Goal: Complete application form

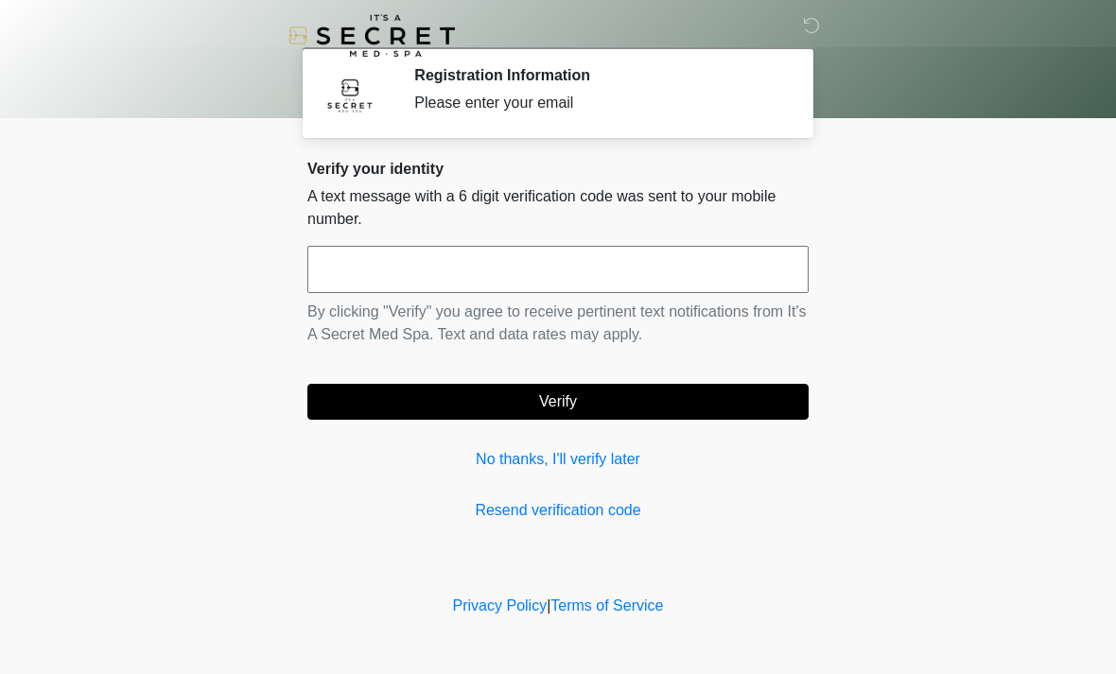
click at [697, 290] on input "text" at bounding box center [557, 269] width 501 height 47
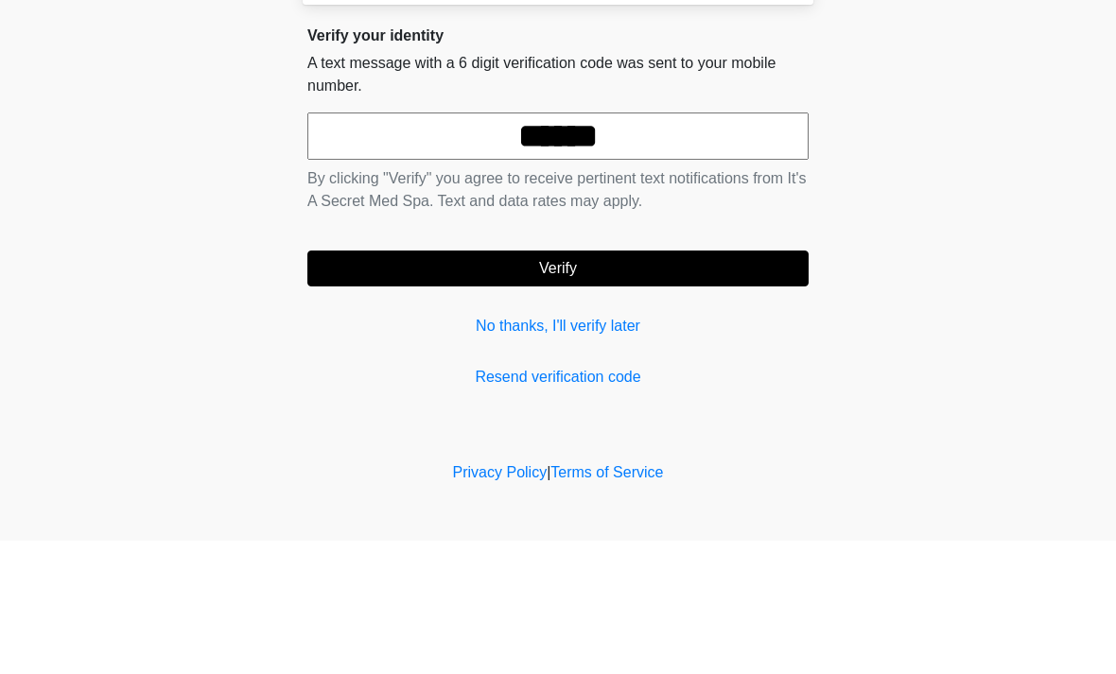
type input "******"
click at [705, 384] on button "Verify" at bounding box center [557, 402] width 501 height 36
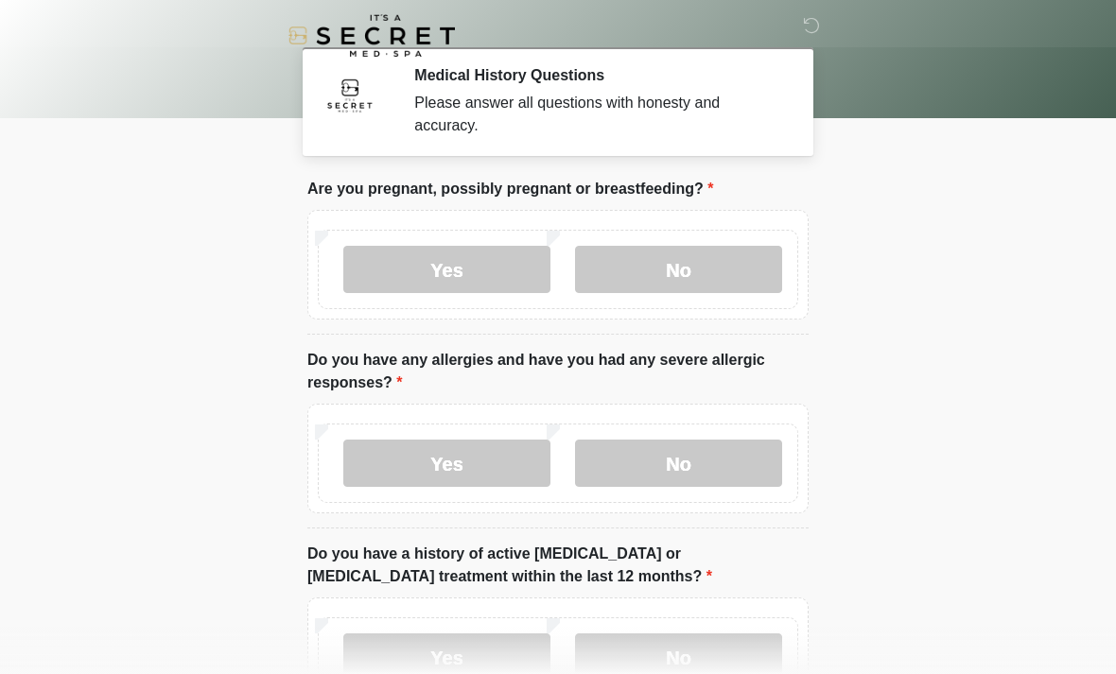
click at [728, 269] on label "No" at bounding box center [678, 269] width 207 height 47
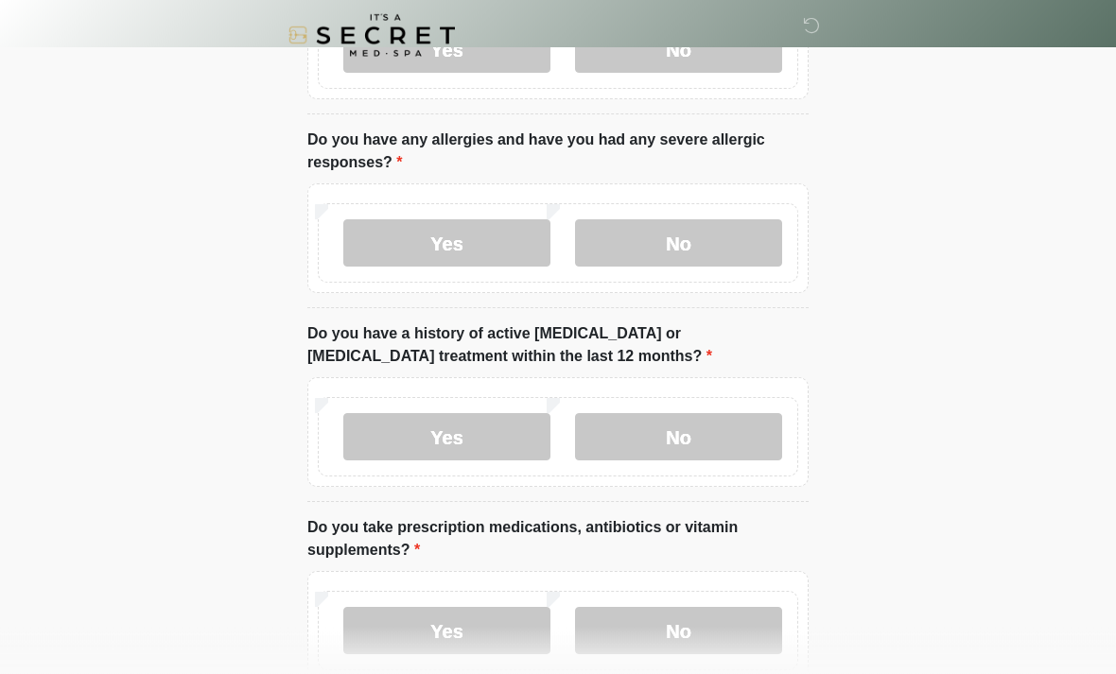
scroll to position [226, 0]
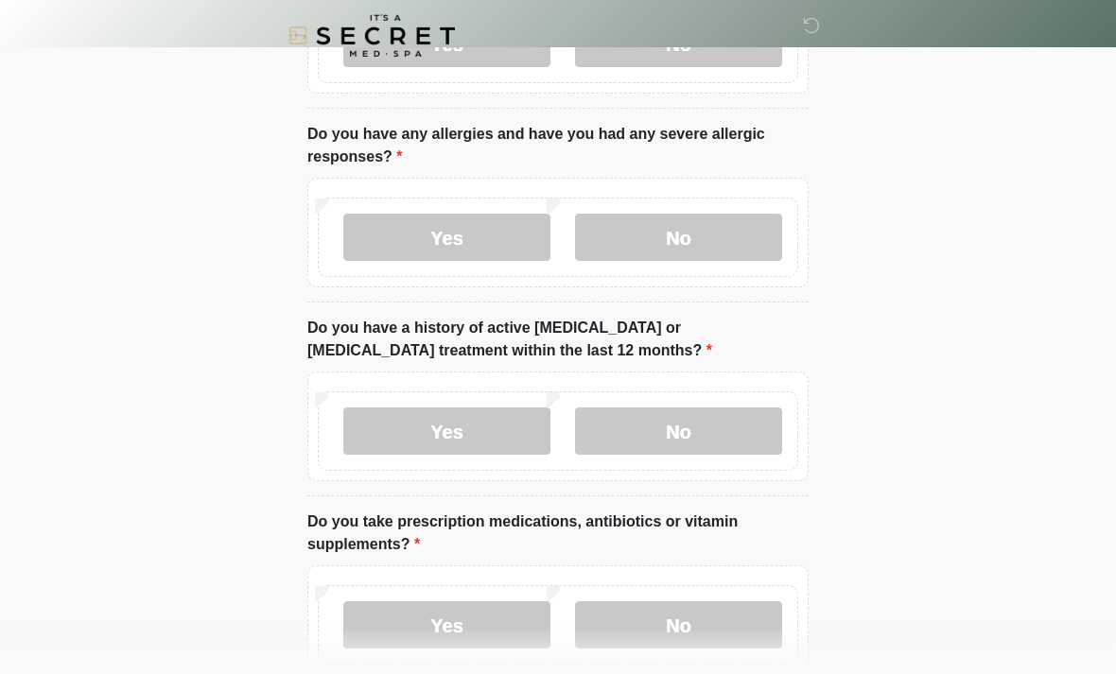
click at [736, 258] on label "No" at bounding box center [678, 237] width 207 height 47
click at [738, 433] on label "No" at bounding box center [678, 431] width 207 height 47
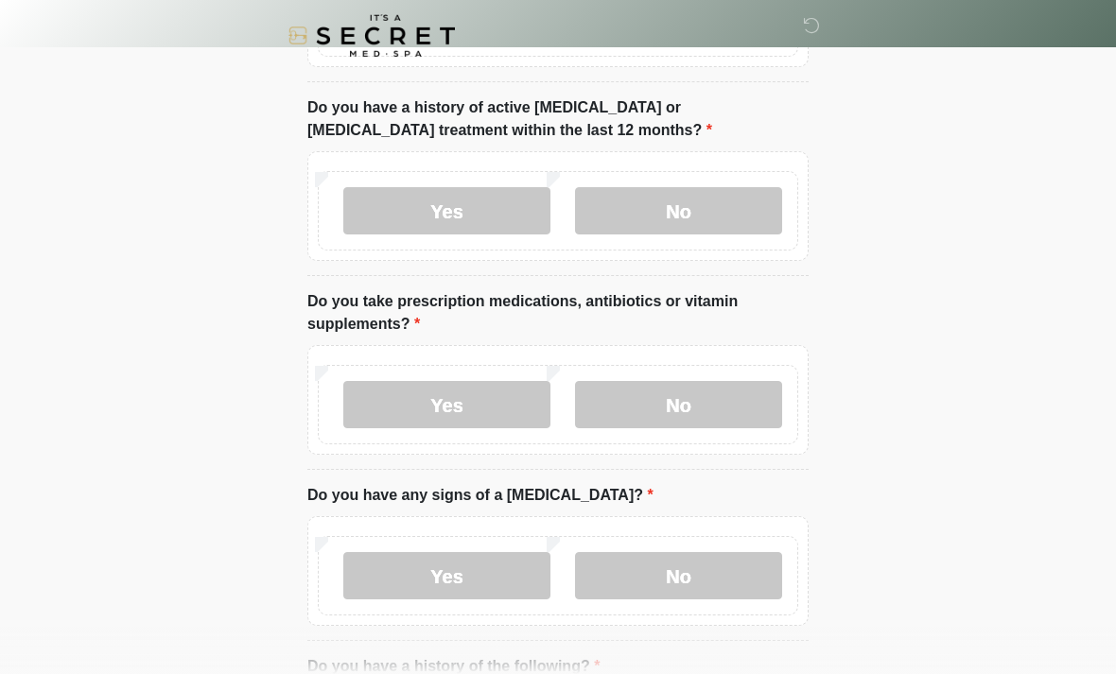
scroll to position [447, 0]
click at [723, 419] on label "No" at bounding box center [678, 403] width 207 height 47
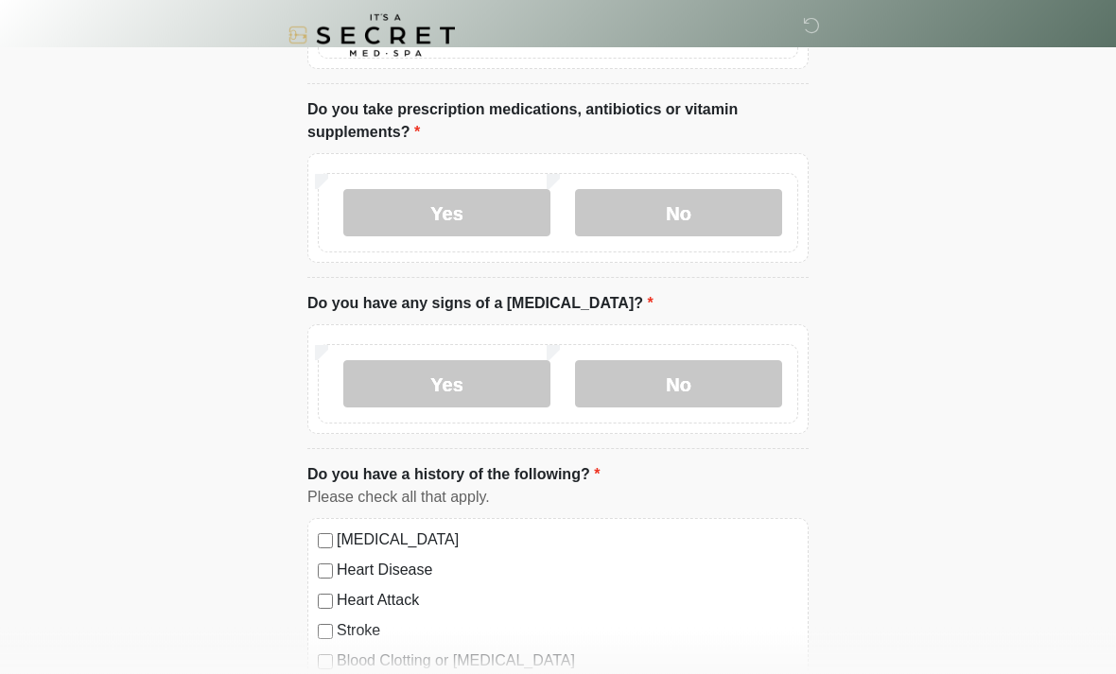
scroll to position [639, 0]
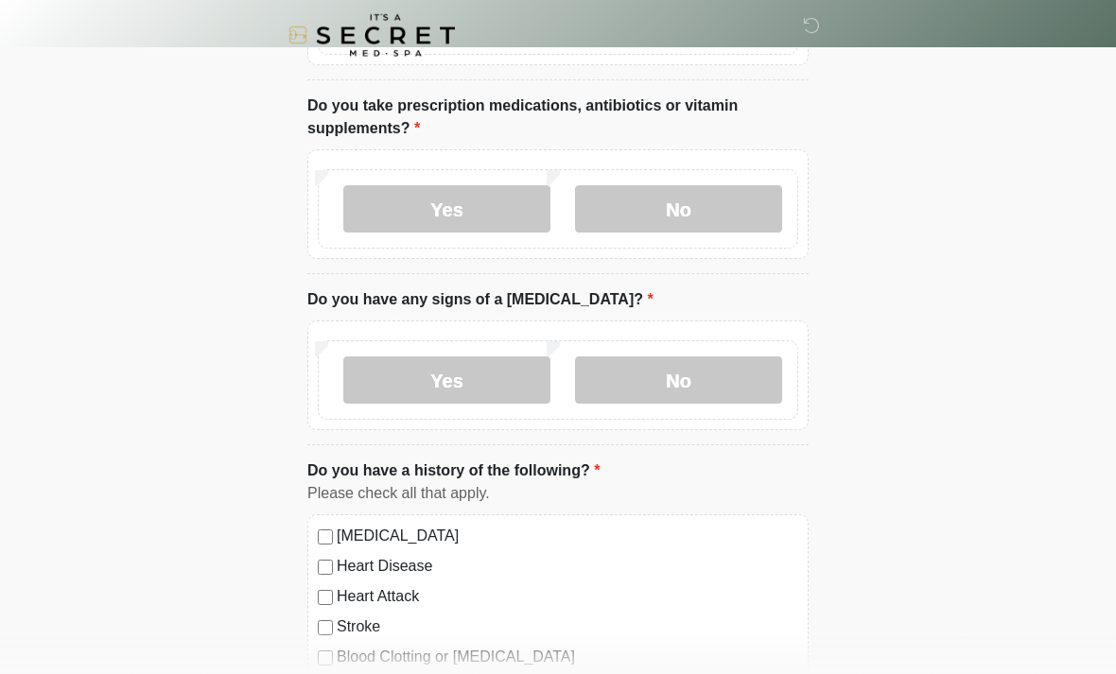
click at [518, 223] on label "Yes" at bounding box center [446, 209] width 207 height 47
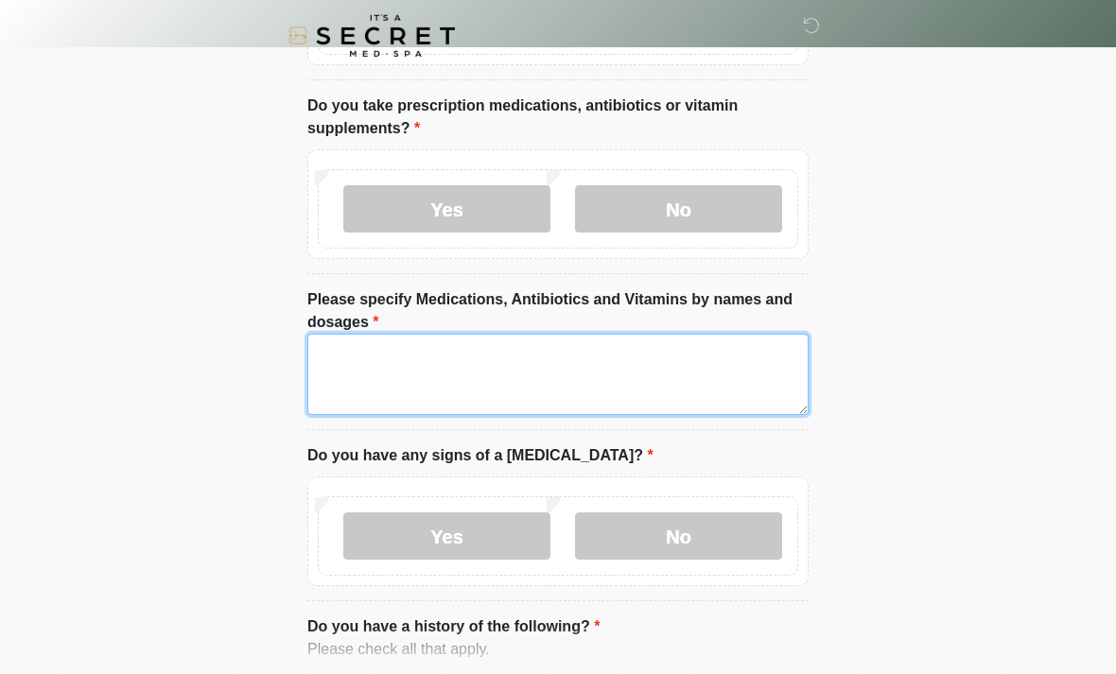
click at [716, 372] on textarea "Please specify Medications, Antibiotics and Vitamins by names and dosages" at bounding box center [557, 374] width 501 height 81
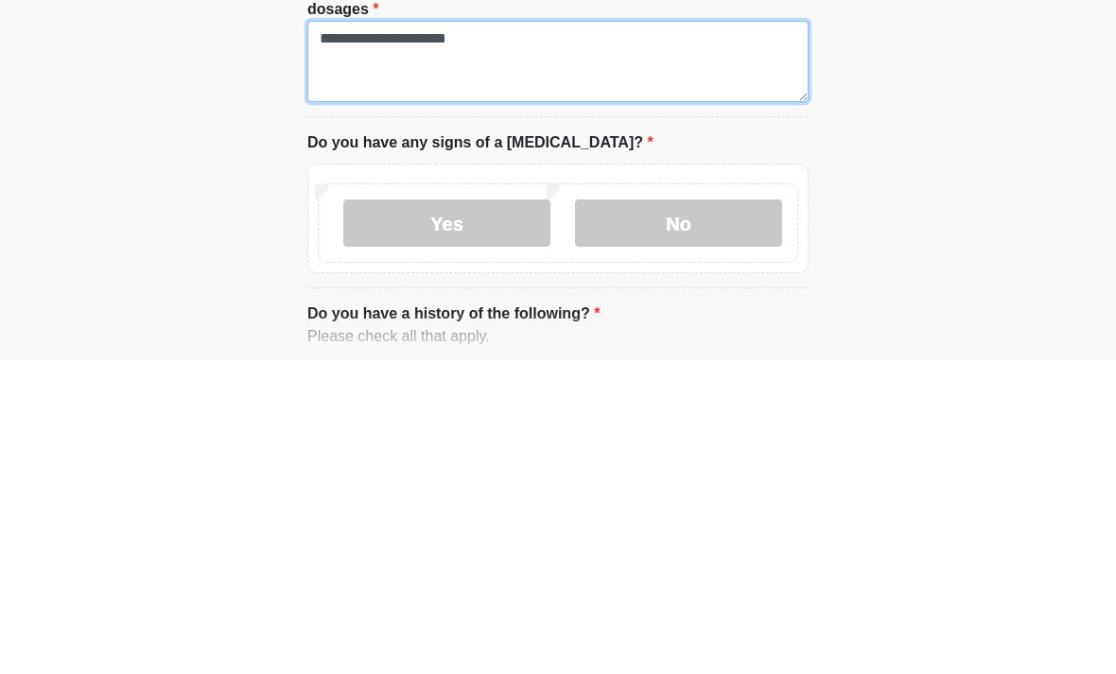
type textarea "**********"
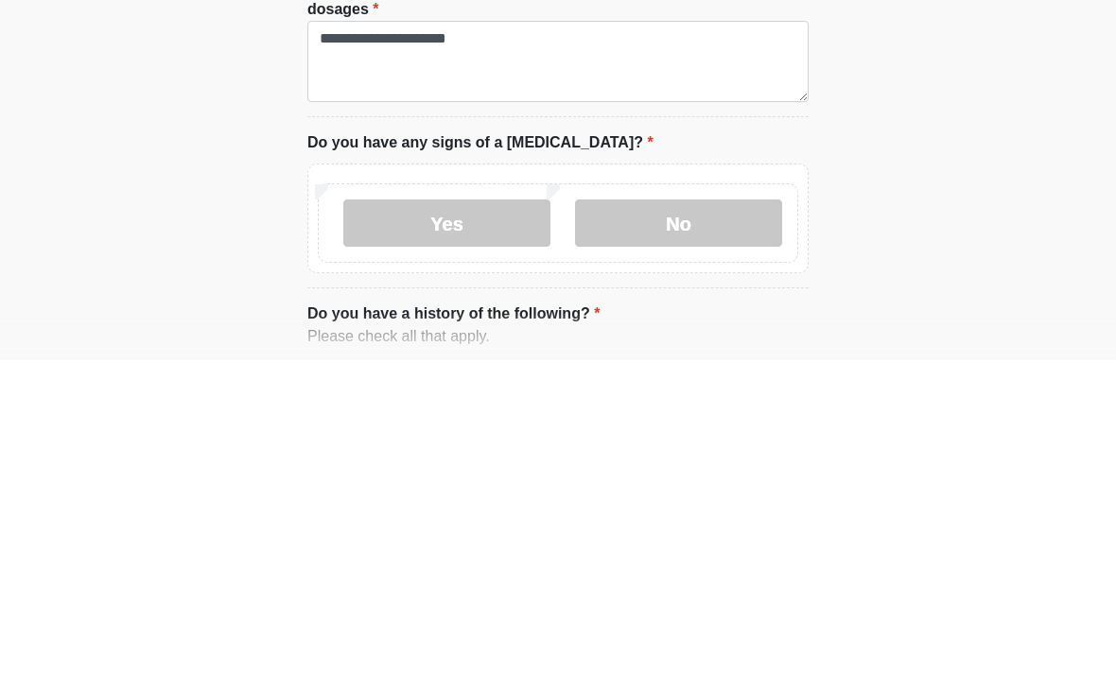
click at [734, 514] on label "No" at bounding box center [678, 537] width 207 height 47
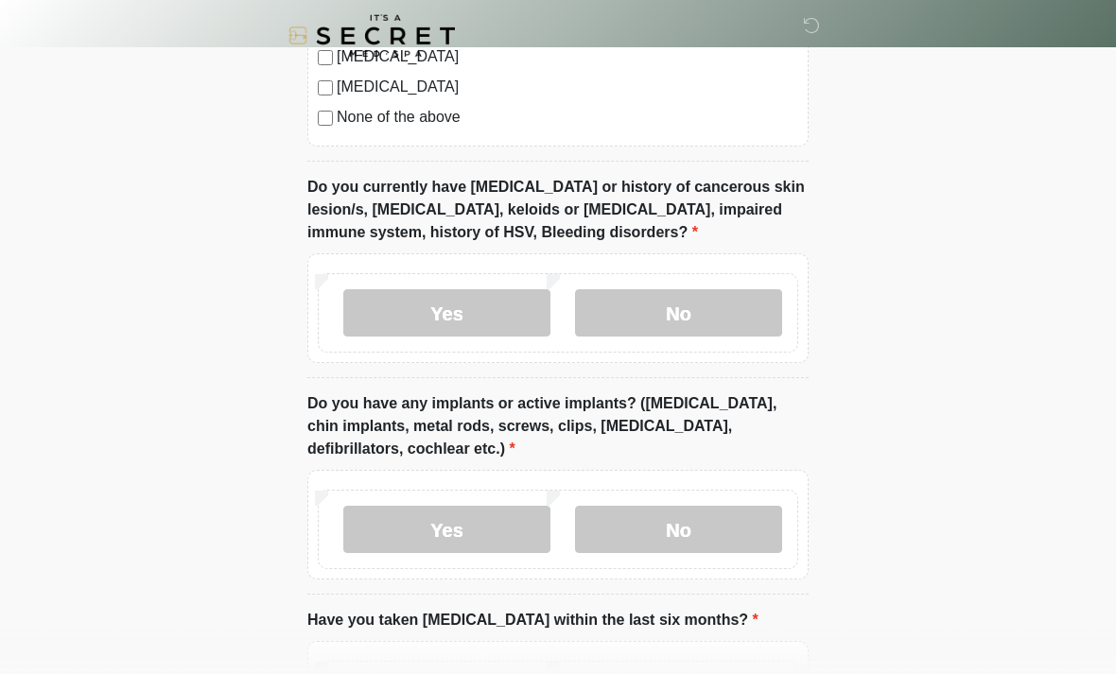
scroll to position [1567, 0]
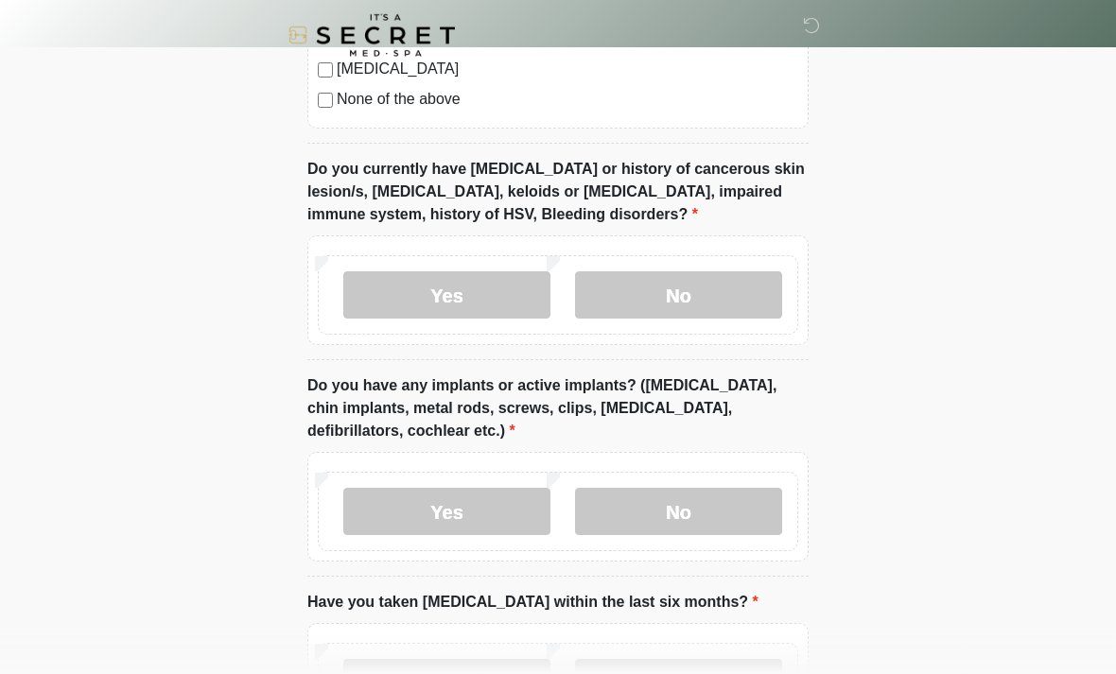
click at [777, 294] on label "No" at bounding box center [678, 295] width 207 height 47
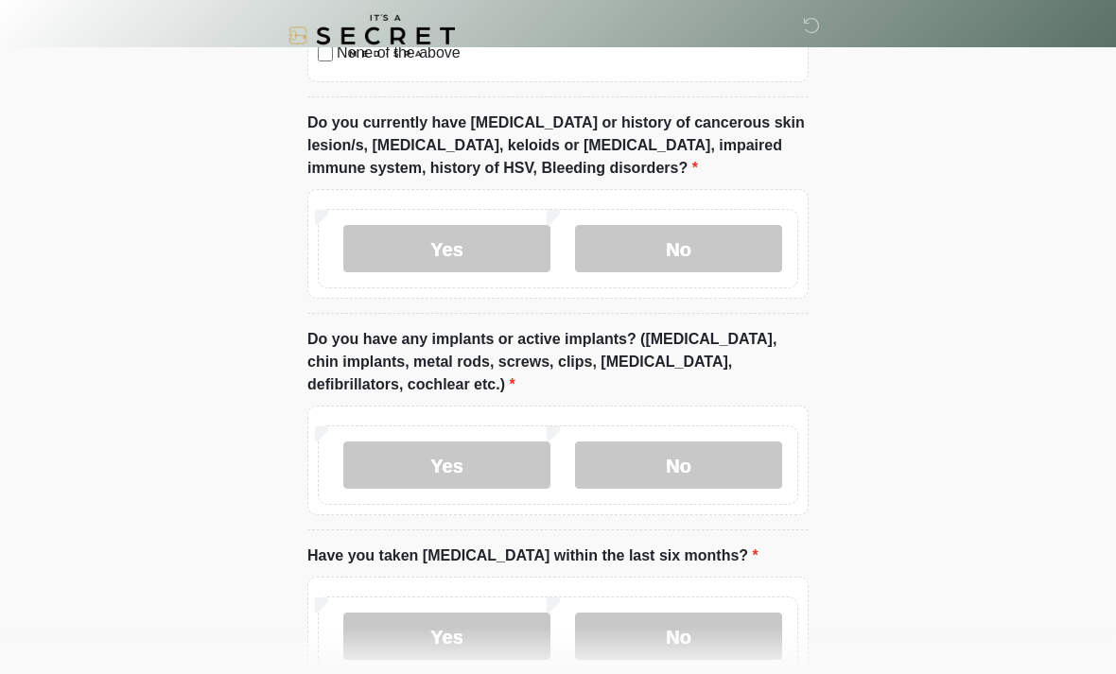
scroll to position [1691, 0]
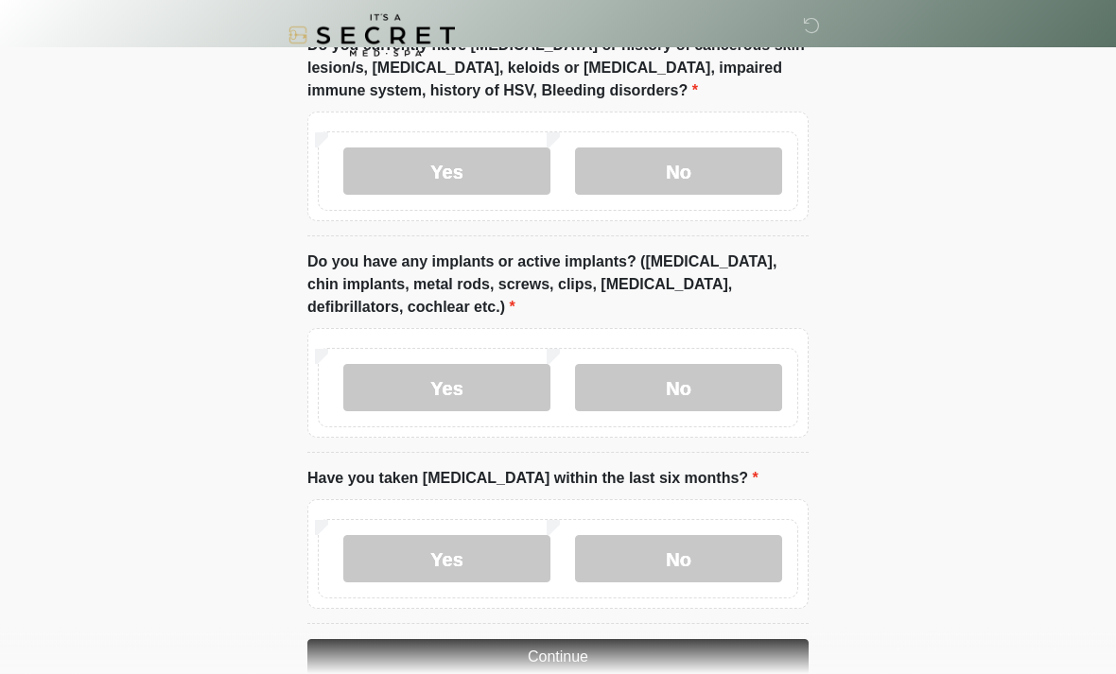
click at [753, 395] on label "No" at bounding box center [678, 388] width 207 height 47
click at [499, 406] on label "Yes" at bounding box center [446, 387] width 207 height 47
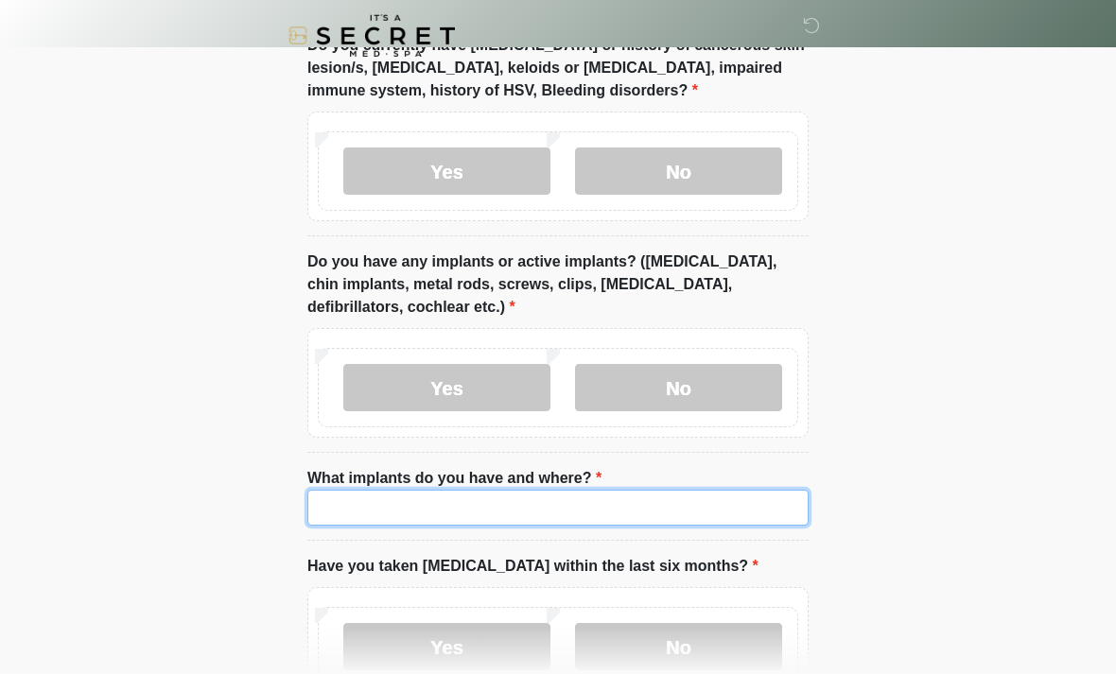
click at [721, 508] on input "What implants do you have and where?" at bounding box center [557, 508] width 501 height 36
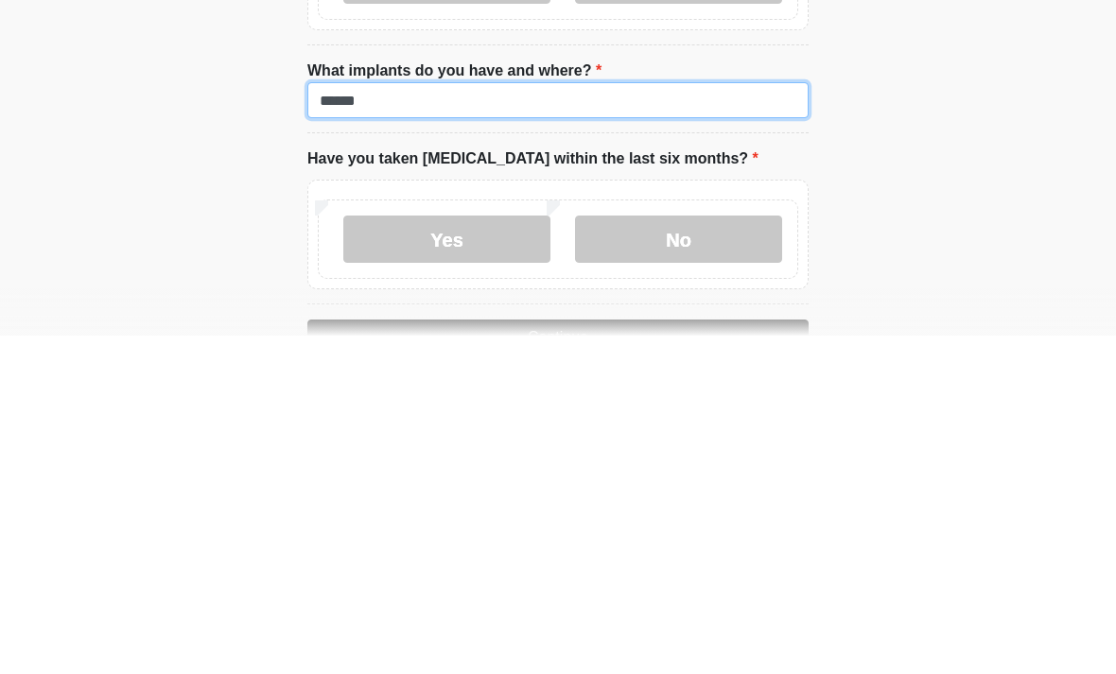
scroll to position [1761, 0]
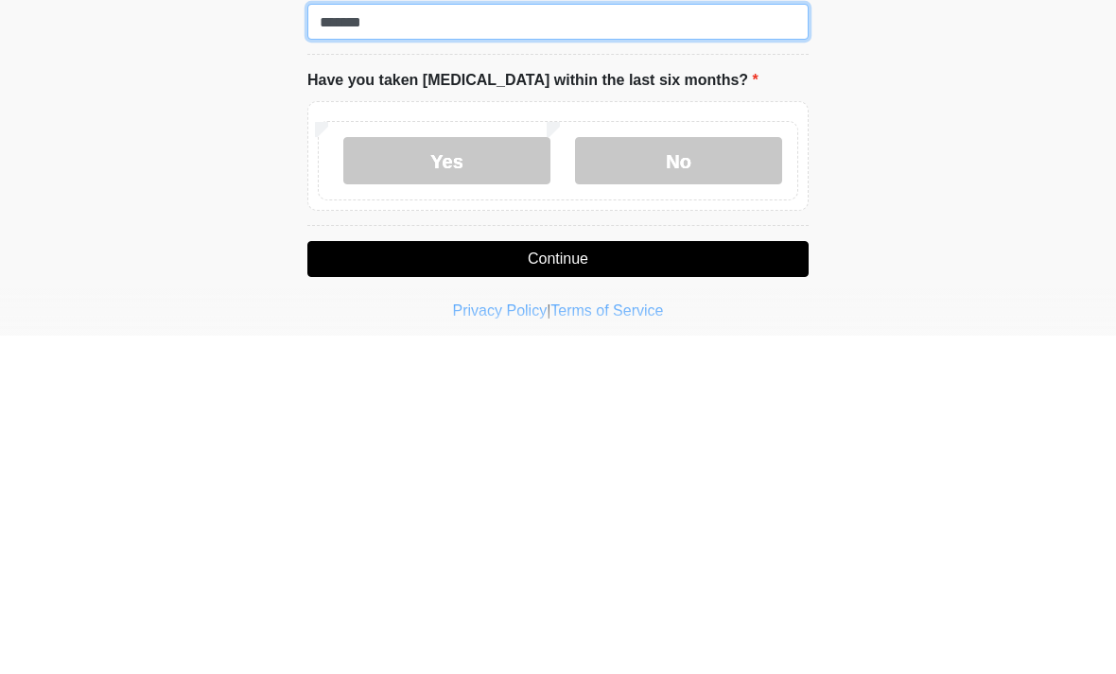
type input "*******"
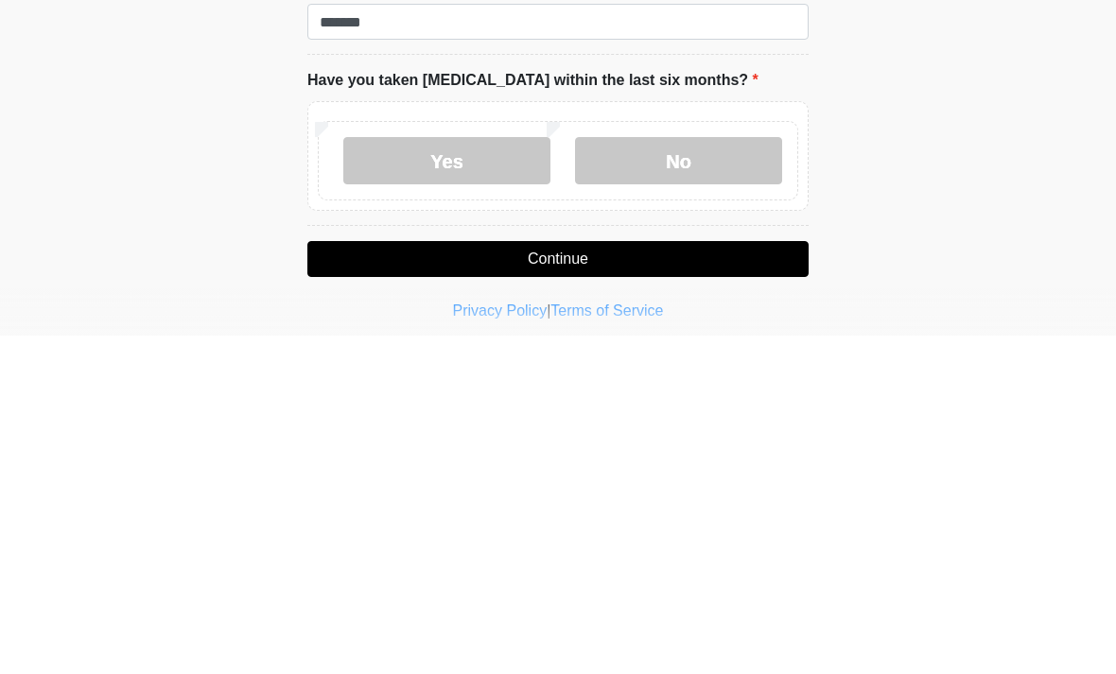
click at [764, 476] on label "No" at bounding box center [678, 499] width 207 height 47
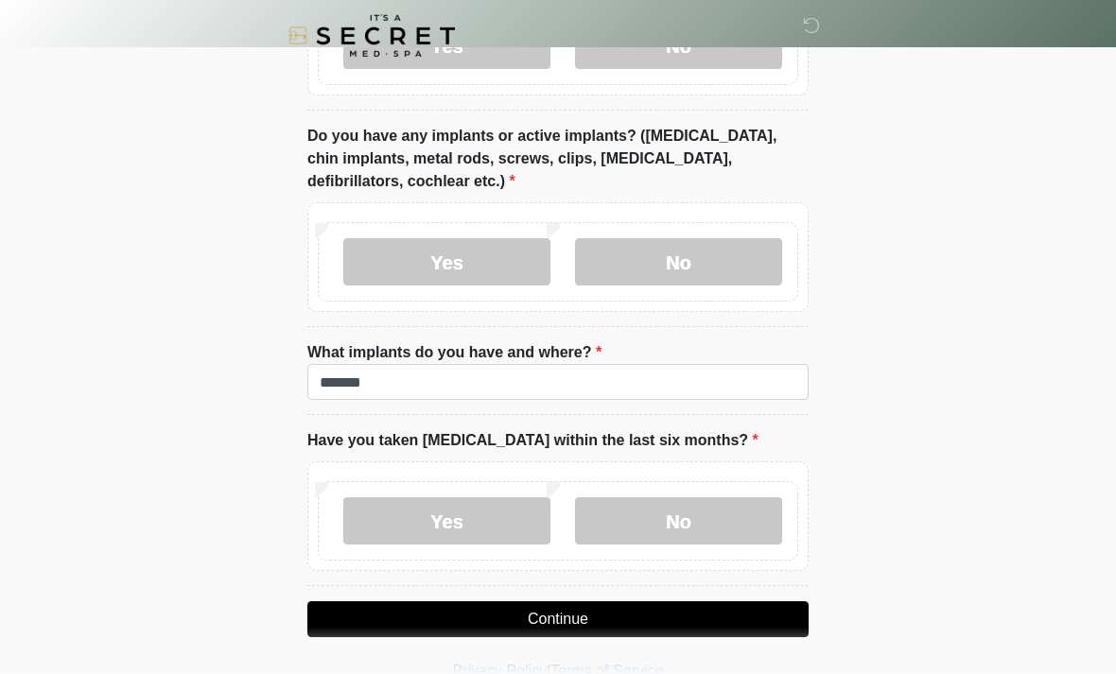
click at [729, 604] on button "Continue" at bounding box center [557, 620] width 501 height 36
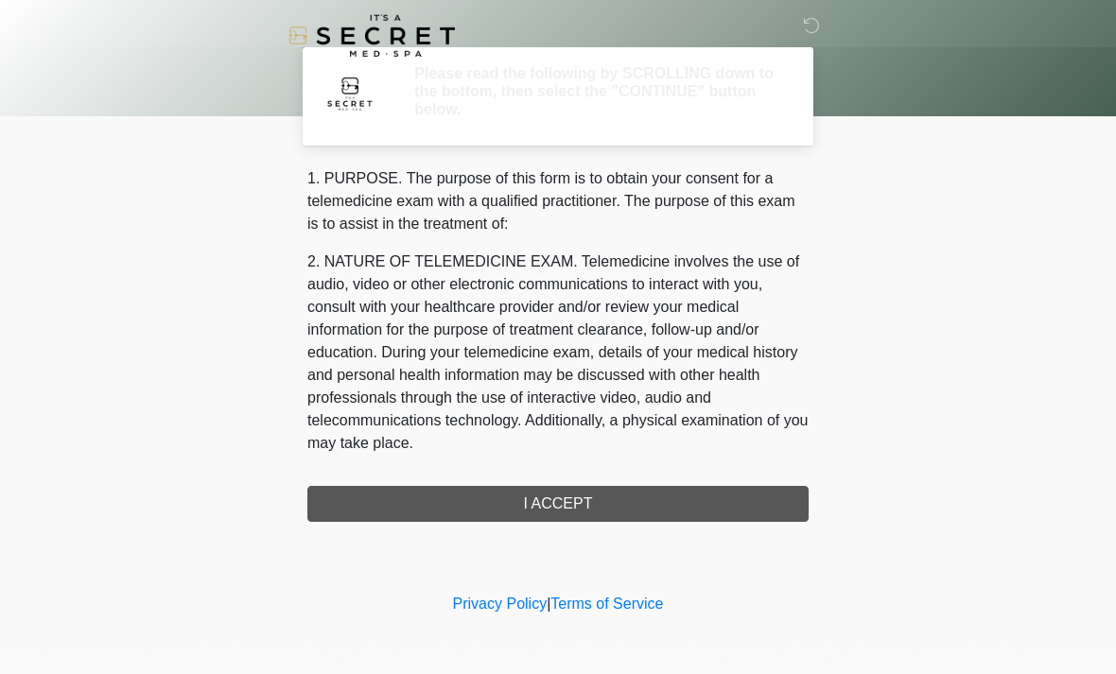
scroll to position [0, 0]
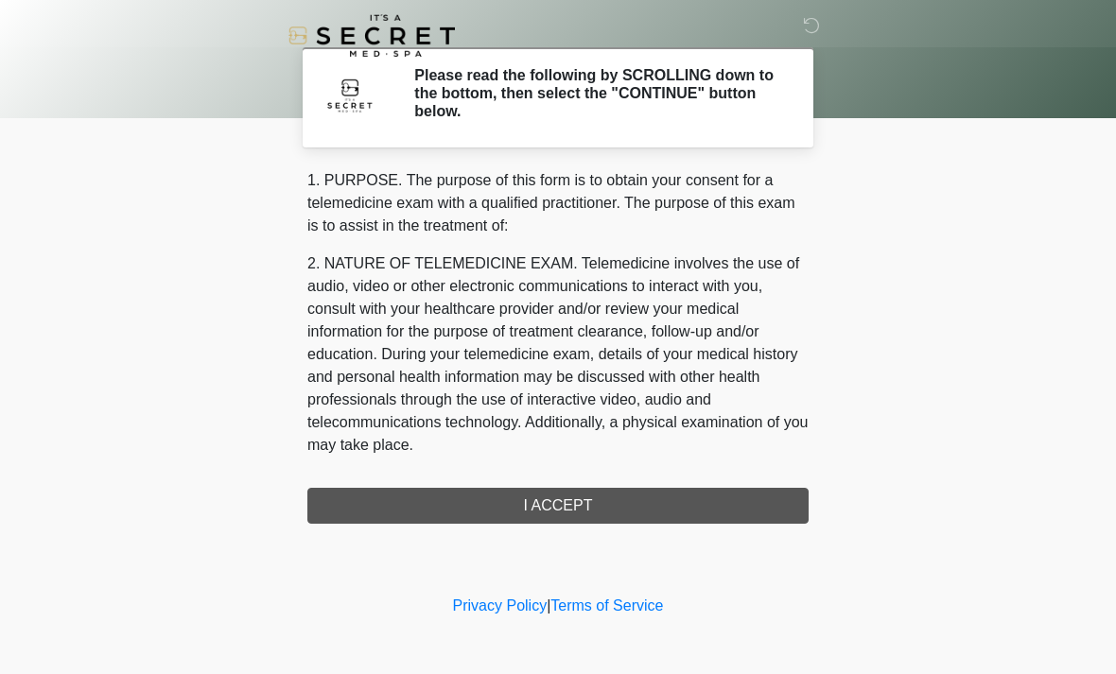
click at [756, 516] on div "1. PURPOSE. The purpose of this form is to obtain your consent for a telemedici…" at bounding box center [557, 346] width 501 height 355
click at [639, 512] on div "1. PURPOSE. The purpose of this form is to obtain your consent for a telemedici…" at bounding box center [557, 346] width 501 height 355
click at [603, 516] on div "1. PURPOSE. The purpose of this form is to obtain your consent for a telemedici…" at bounding box center [557, 346] width 501 height 355
click at [641, 510] on div "1. PURPOSE. The purpose of this form is to obtain your consent for a telemedici…" at bounding box center [557, 346] width 501 height 355
click at [609, 496] on div "1. PURPOSE. The purpose of this form is to obtain your consent for a telemedici…" at bounding box center [557, 346] width 501 height 355
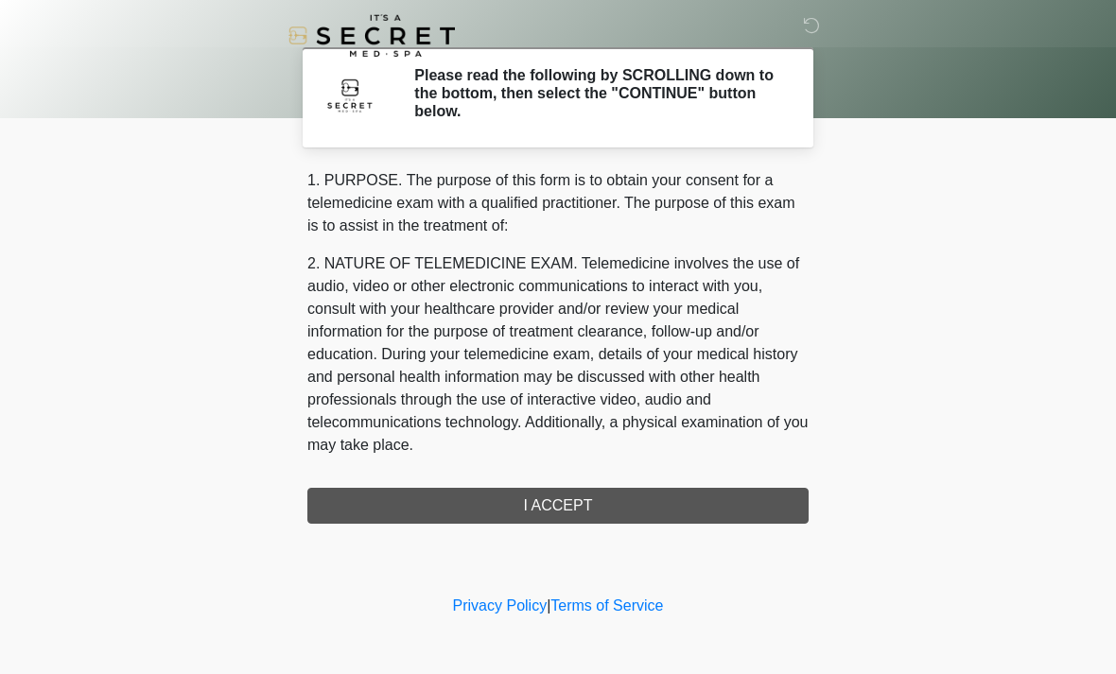
click at [584, 512] on div "1. PURPOSE. The purpose of this form is to obtain your consent for a telemedici…" at bounding box center [557, 346] width 501 height 355
click at [584, 509] on div "1. PURPOSE. The purpose of this form is to obtain your consent for a telemedici…" at bounding box center [557, 346] width 501 height 355
click at [583, 508] on div "1. PURPOSE. The purpose of this form is to obtain your consent for a telemedici…" at bounding box center [557, 346] width 501 height 355
click at [538, 506] on div "1. PURPOSE. The purpose of this form is to obtain your consent for a telemedici…" at bounding box center [557, 346] width 501 height 355
click at [547, 501] on div "1. PURPOSE. The purpose of this form is to obtain your consent for a telemedici…" at bounding box center [557, 346] width 501 height 355
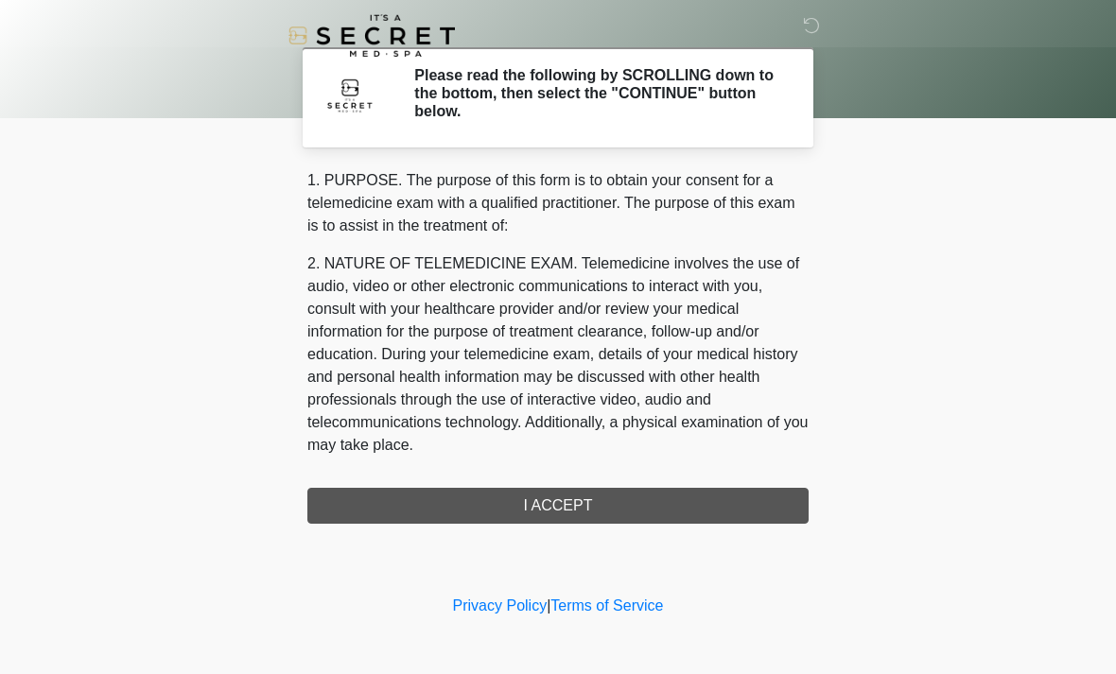
click at [651, 415] on p "2. NATURE OF TELEMEDICINE EXAM. Telemedicine involves the use of audio, video o…" at bounding box center [557, 355] width 501 height 204
click at [593, 508] on div "1. PURPOSE. The purpose of this form is to obtain your consent for a telemedici…" at bounding box center [557, 346] width 501 height 355
click at [509, 610] on link "Privacy Policy" at bounding box center [500, 606] width 95 height 16
click at [641, 611] on link "Terms of Service" at bounding box center [606, 606] width 113 height 16
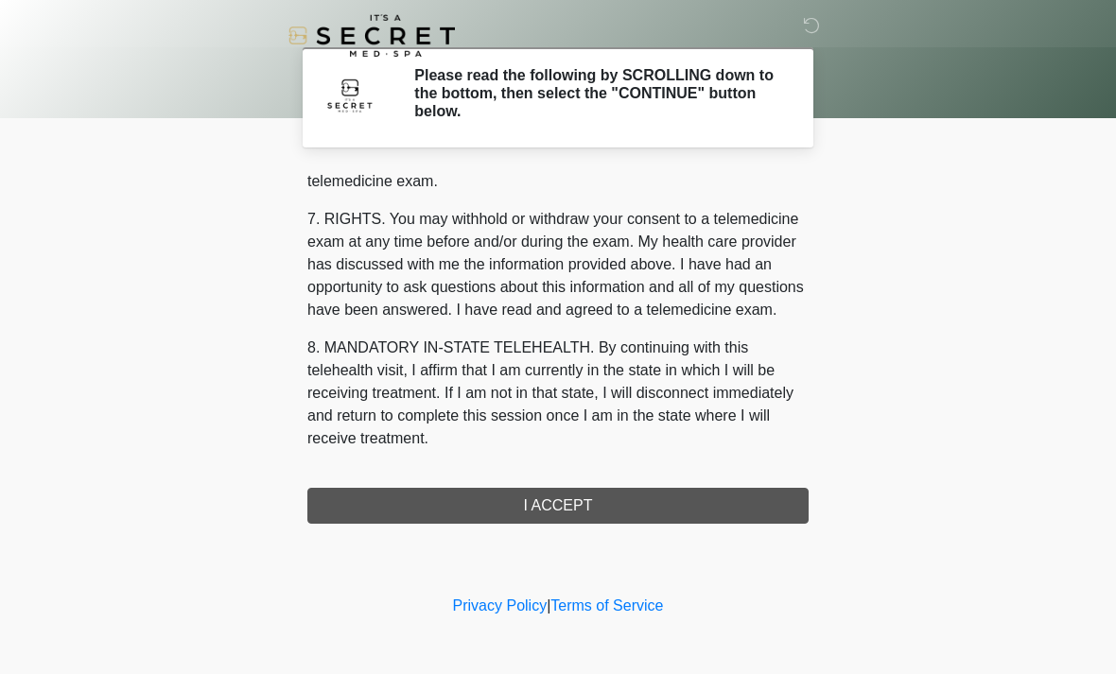
click at [640, 505] on div "1. PURPOSE. The purpose of this form is to obtain your consent for a telemedici…" at bounding box center [557, 346] width 501 height 355
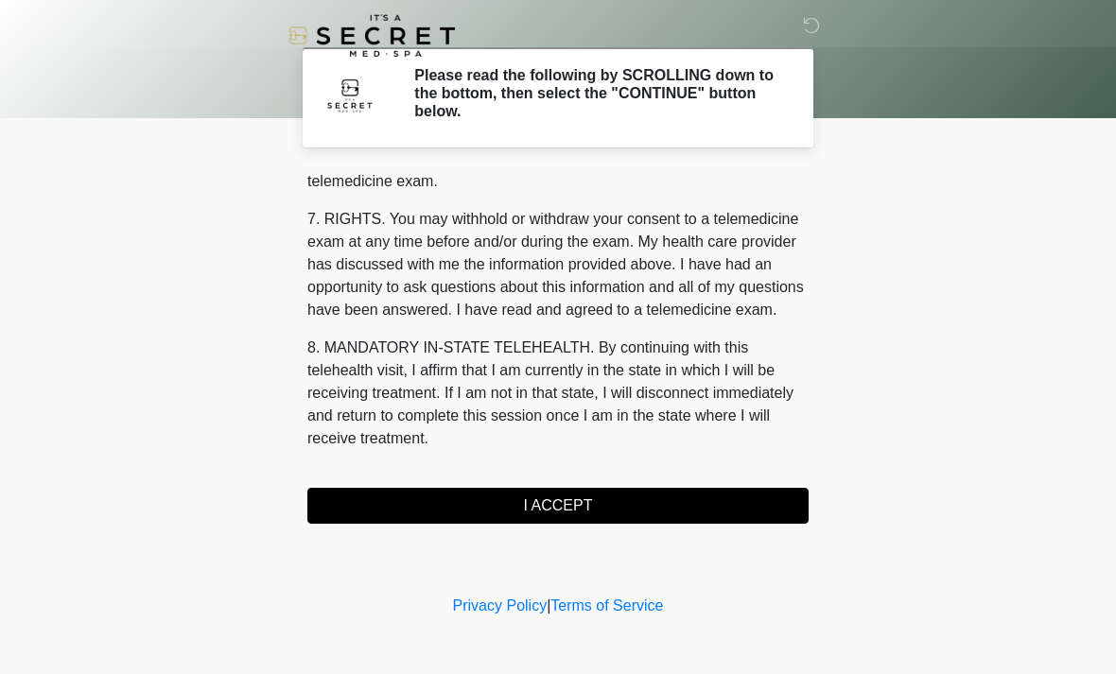
click at [609, 500] on button "I ACCEPT" at bounding box center [557, 506] width 501 height 36
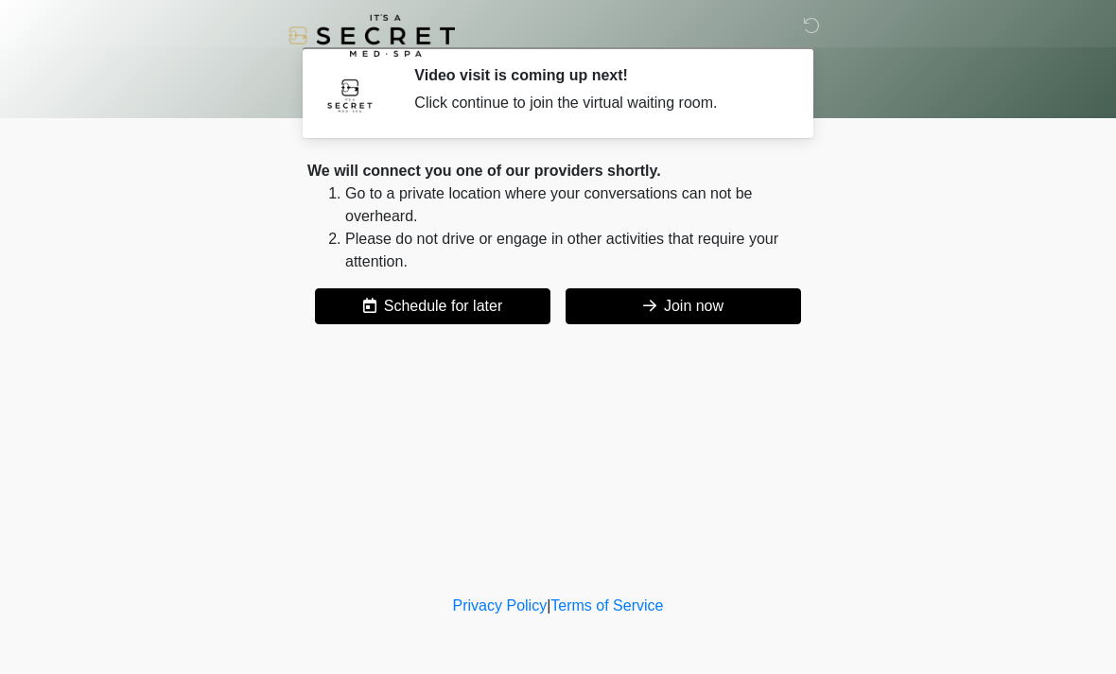
click at [704, 323] on button "Join now" at bounding box center [684, 306] width 236 height 36
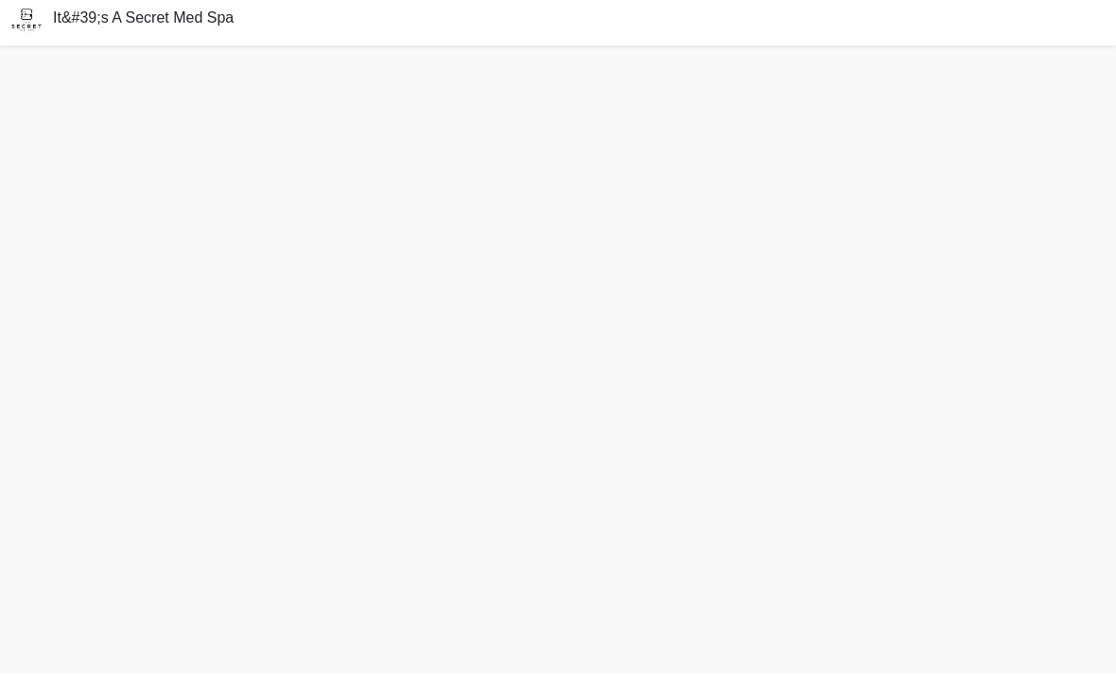
scroll to position [64, 0]
